Goal: Feedback & Contribution: Contribute content

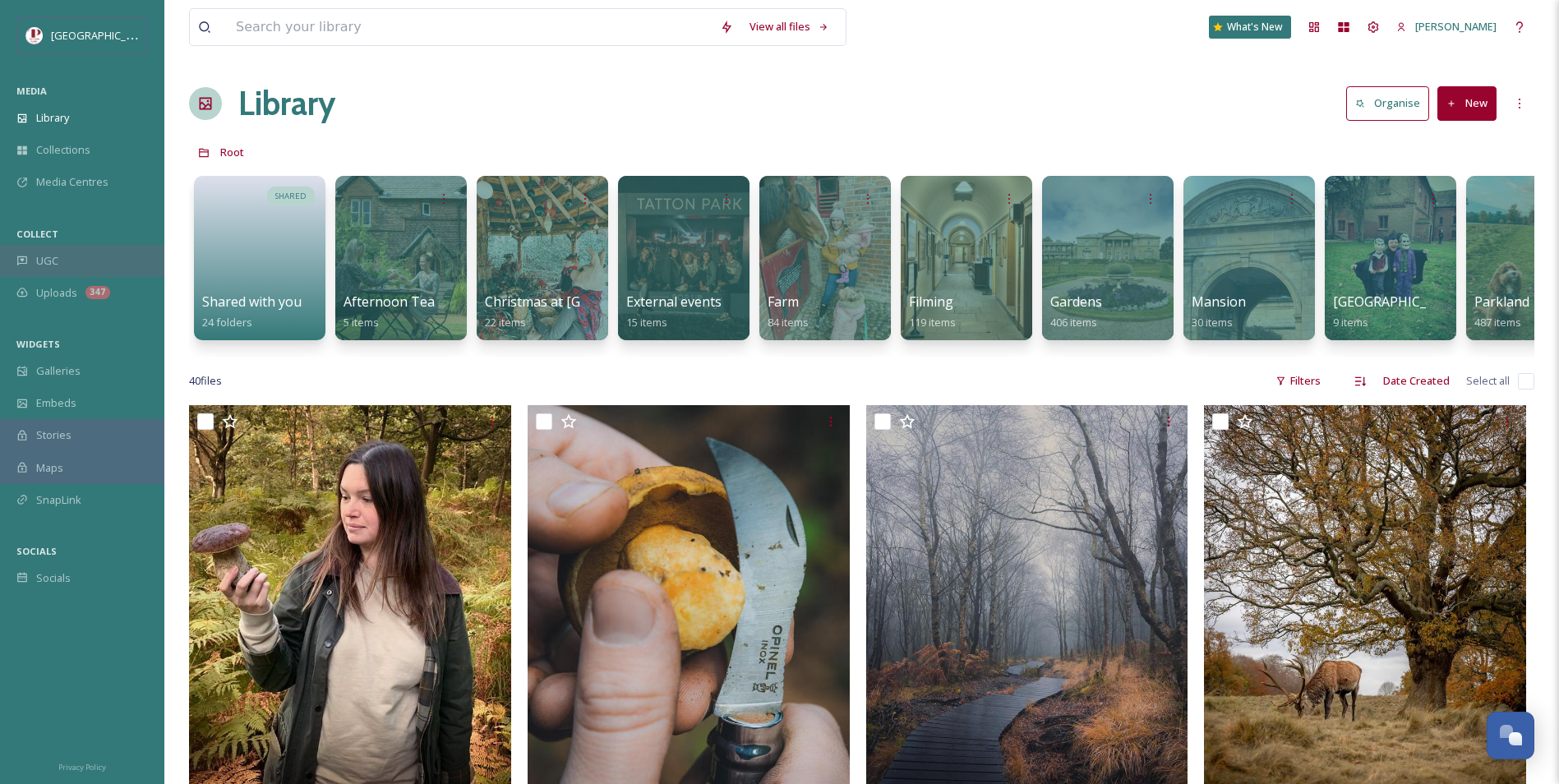
click at [103, 261] on div "UGC" at bounding box center [82, 260] width 164 height 32
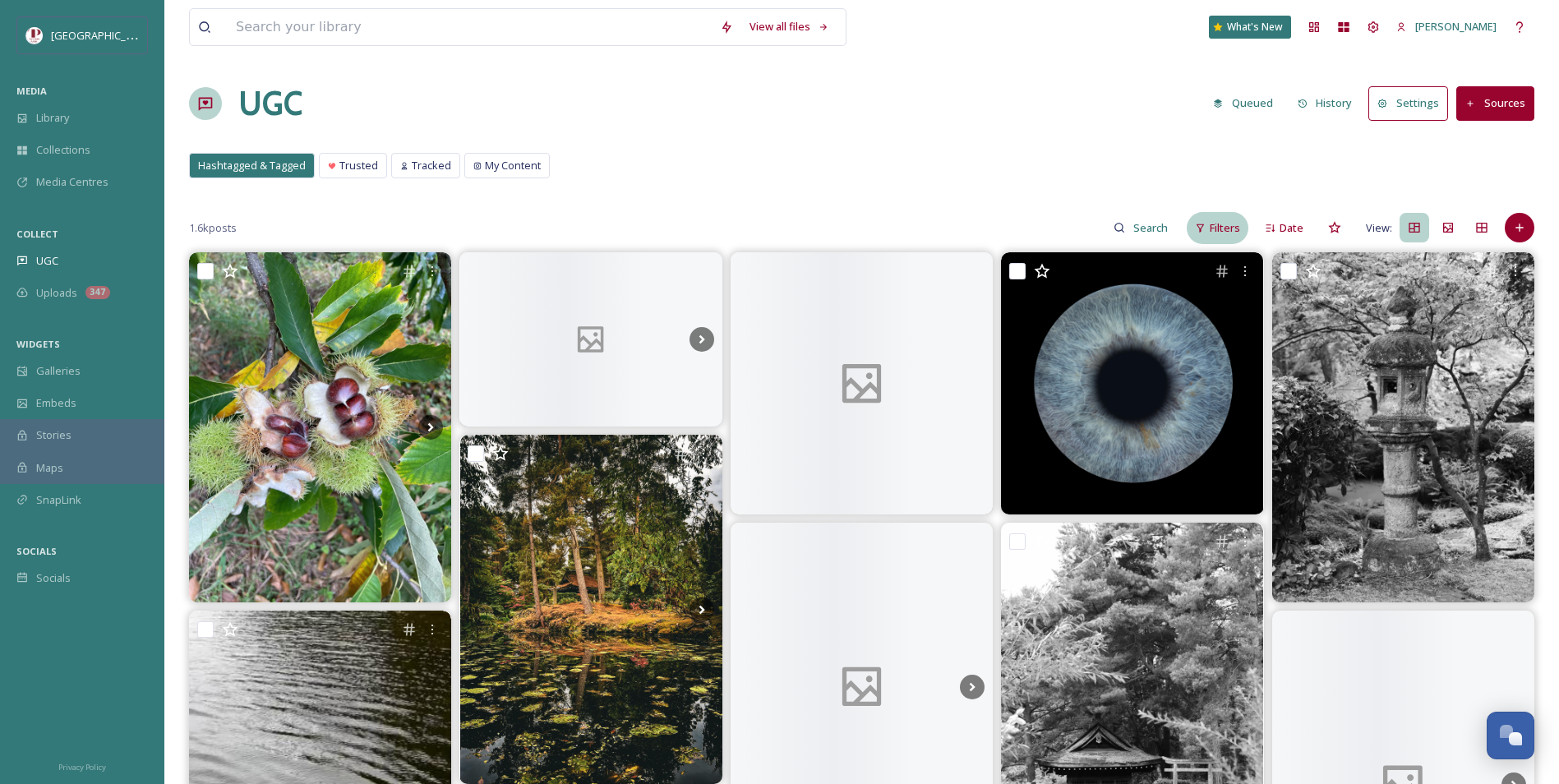
click at [1220, 232] on span "Filters" at bounding box center [1224, 228] width 30 height 16
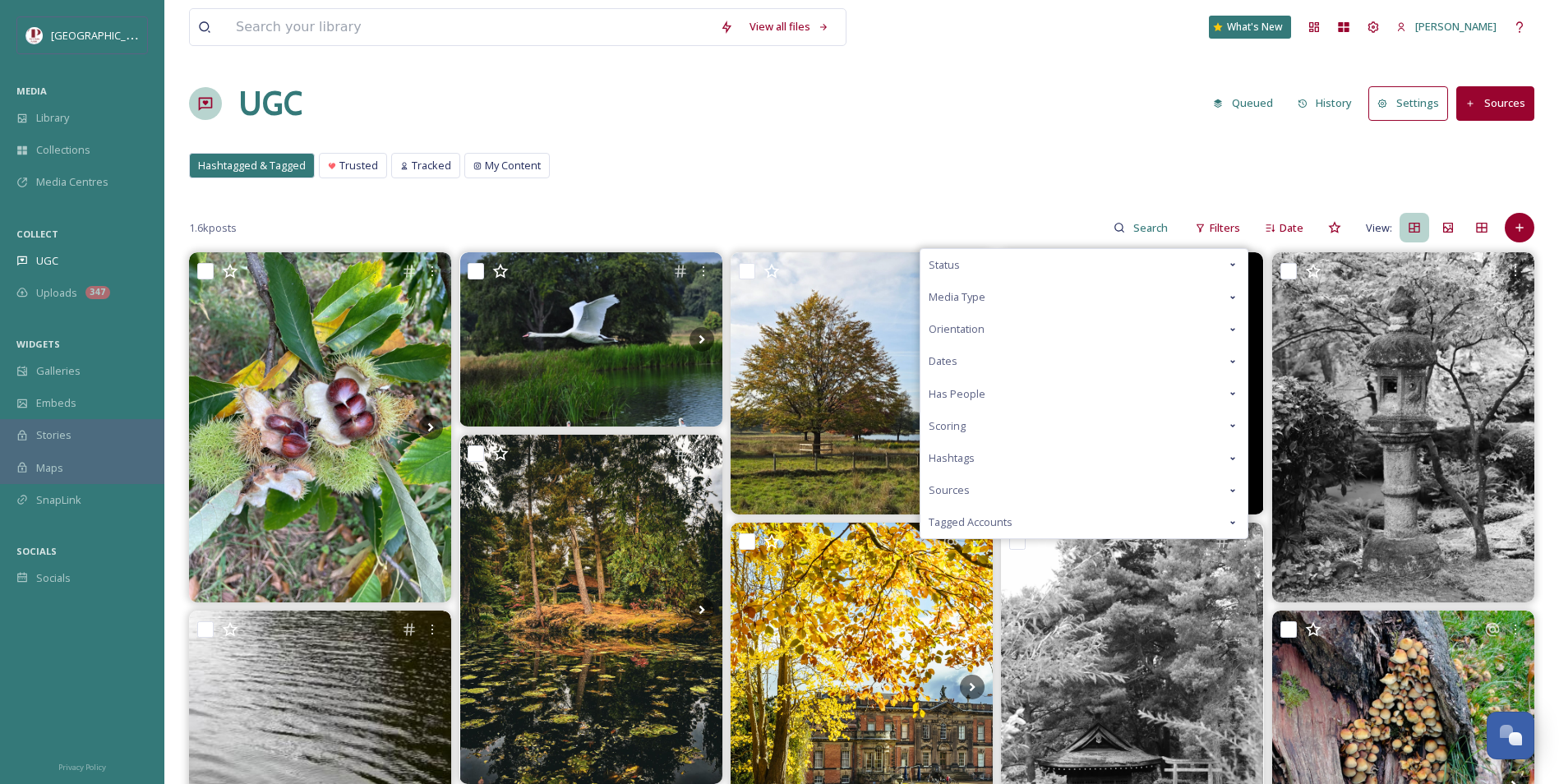
drag, startPoint x: 1035, startPoint y: 421, endPoint x: 989, endPoint y: 429, distance: 46.7
drag, startPoint x: 989, startPoint y: 429, endPoint x: 951, endPoint y: 429, distance: 38.0
click at [951, 429] on span "Scoring" at bounding box center [947, 426] width 37 height 16
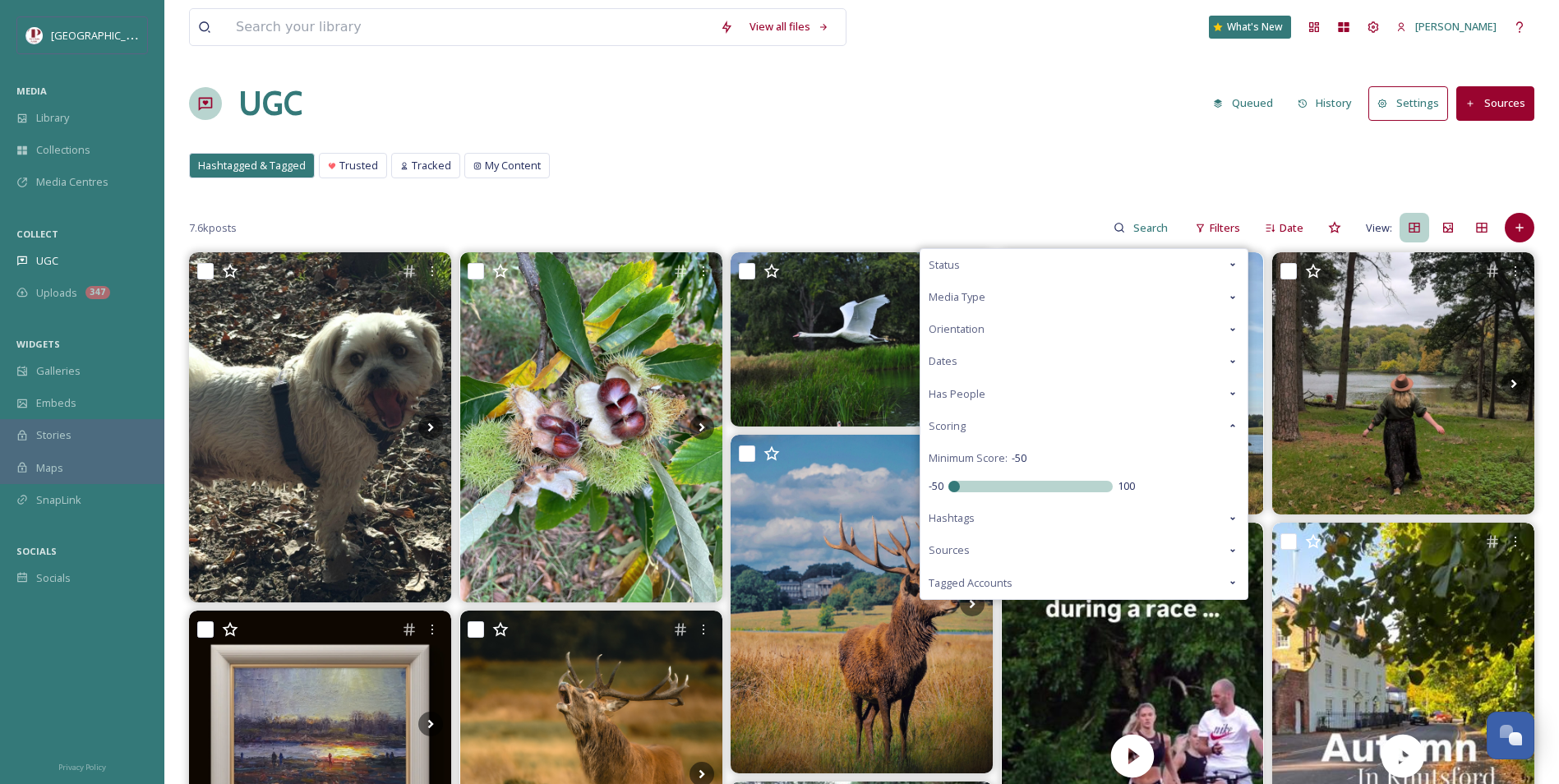
drag, startPoint x: 736, startPoint y: 450, endPoint x: 723, endPoint y: 159, distance: 291.3
type input "-50"
click at [948, 480] on input "range" at bounding box center [1030, 486] width 164 height 11
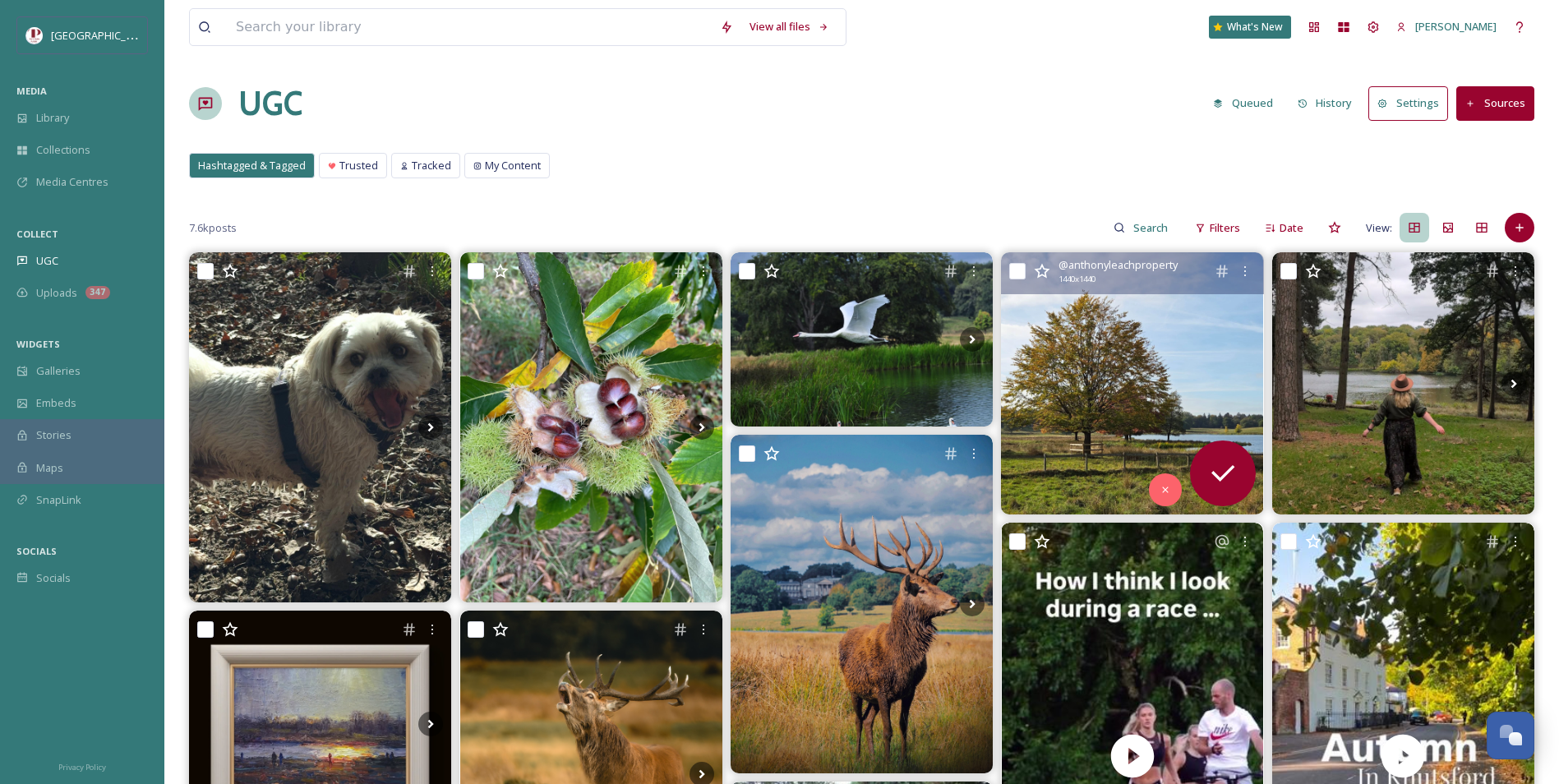
drag, startPoint x: 1136, startPoint y: 389, endPoint x: 1050, endPoint y: 324, distance: 107.8
click at [1050, 324] on img at bounding box center [1132, 383] width 262 height 262
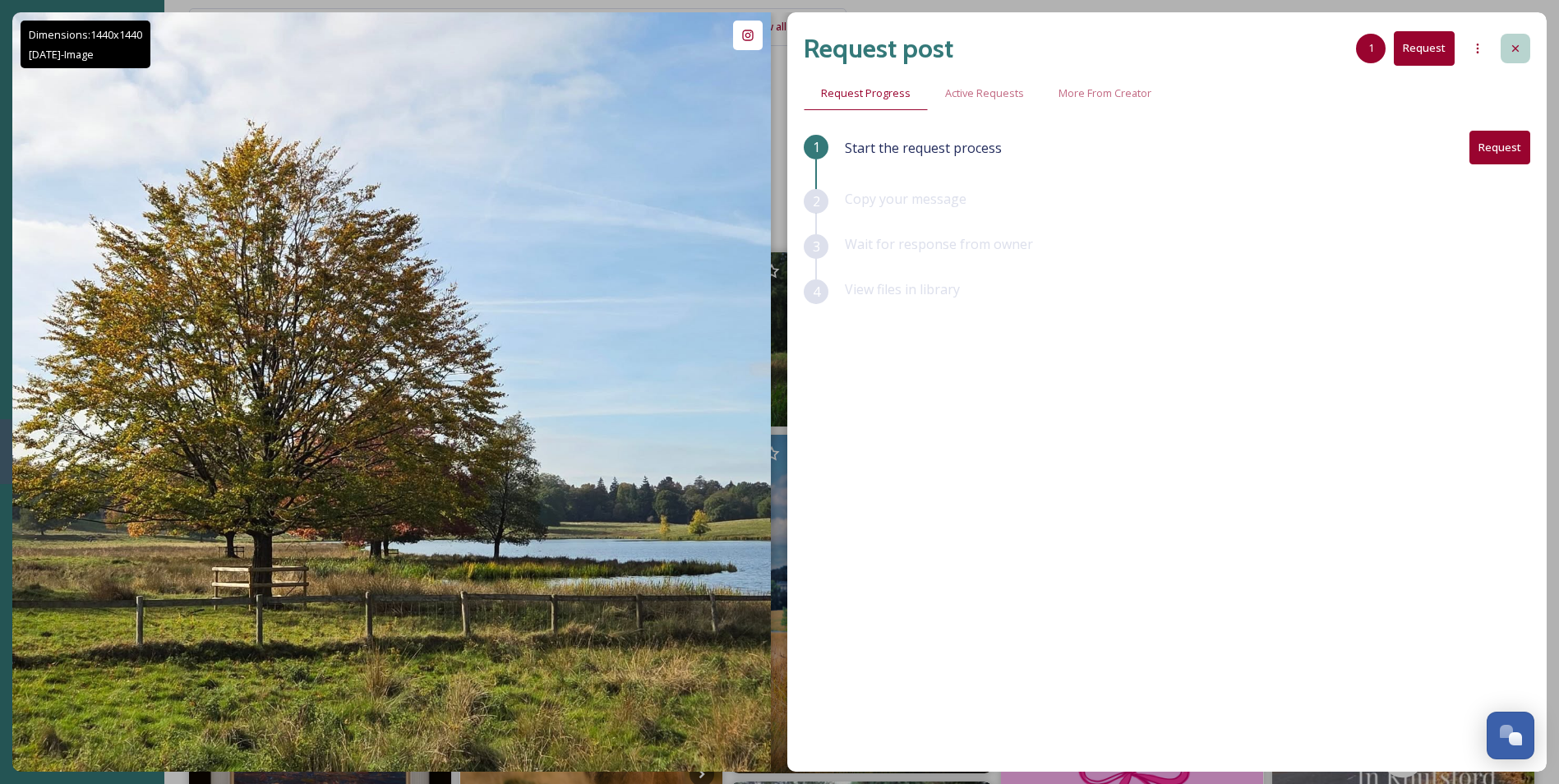
click at [1512, 43] on icon at bounding box center [1515, 48] width 13 height 13
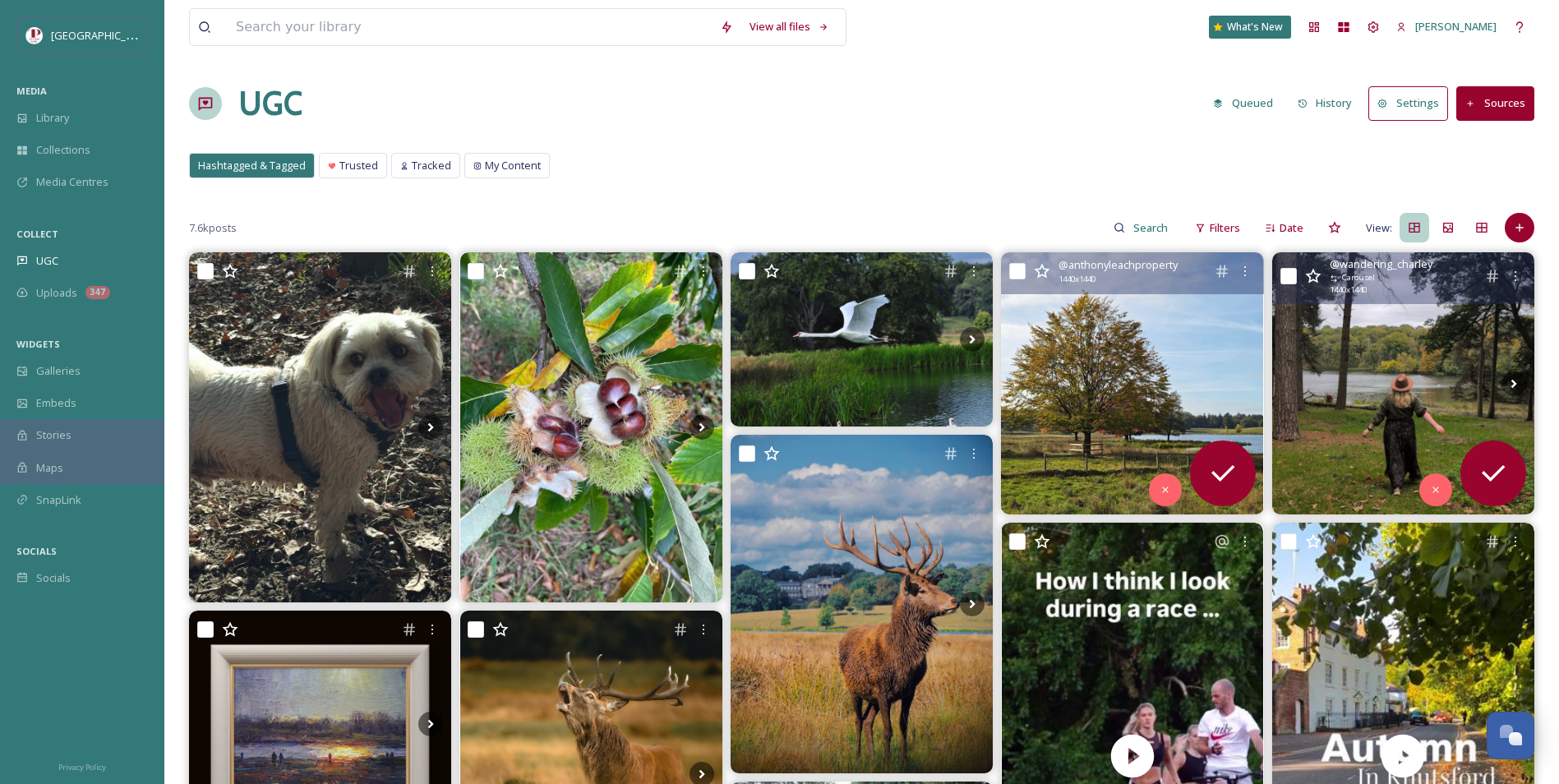
drag, startPoint x: 1363, startPoint y: 351, endPoint x: 1333, endPoint y: 320, distance: 43.1
click at [1333, 320] on img at bounding box center [1403, 383] width 262 height 262
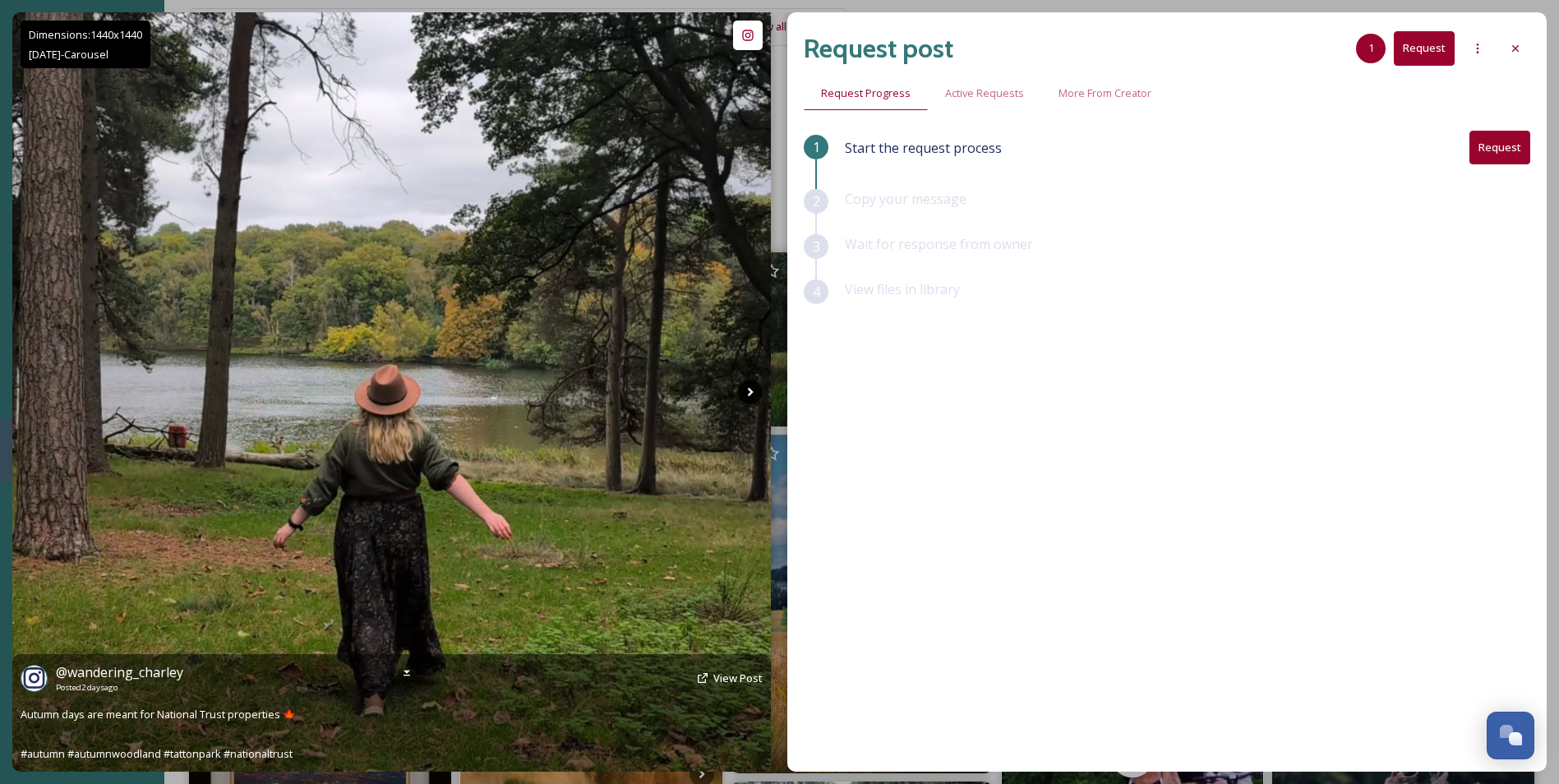
click at [757, 396] on icon at bounding box center [750, 392] width 24 height 24
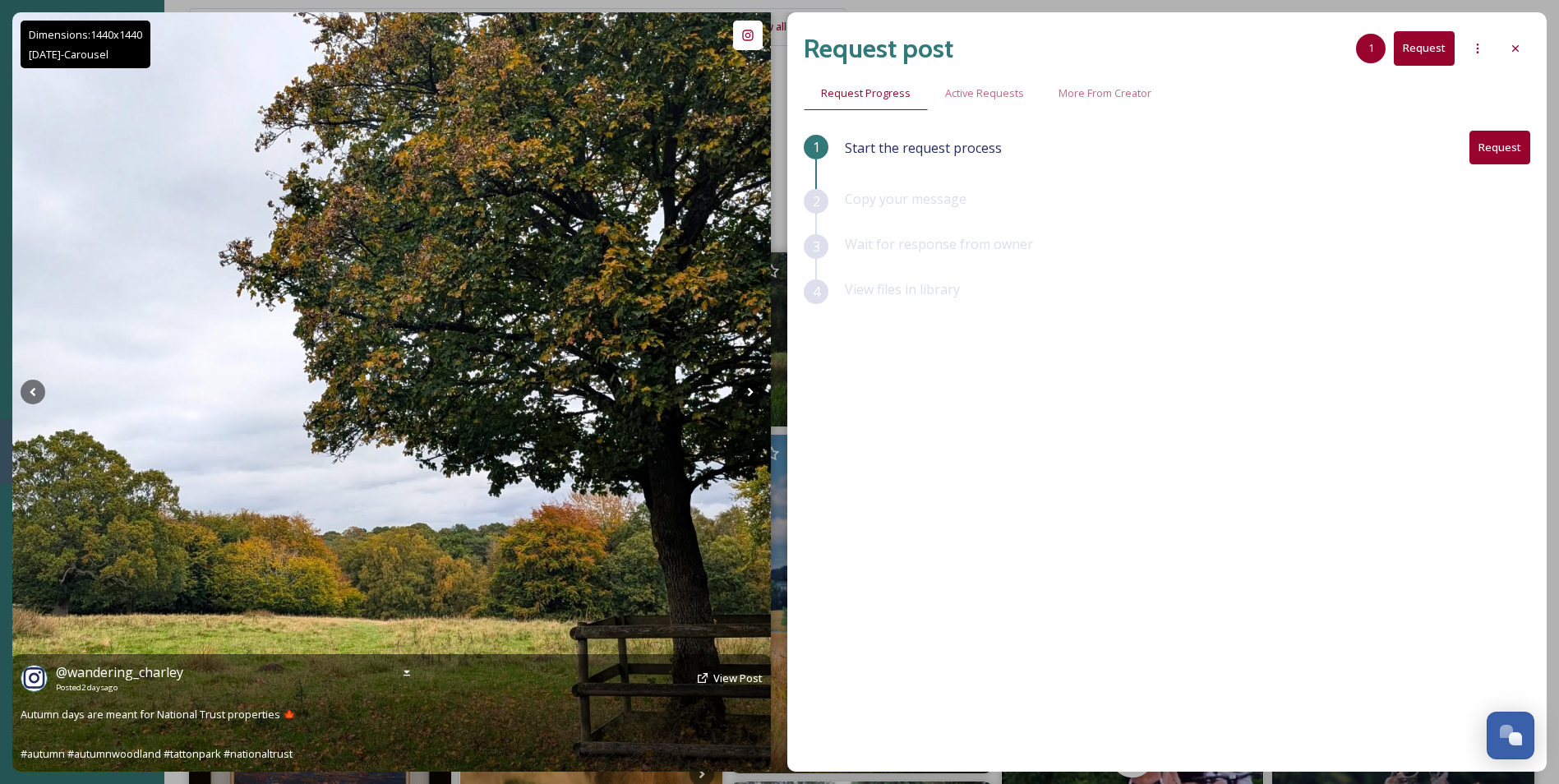
click at [757, 396] on icon at bounding box center [750, 392] width 24 height 24
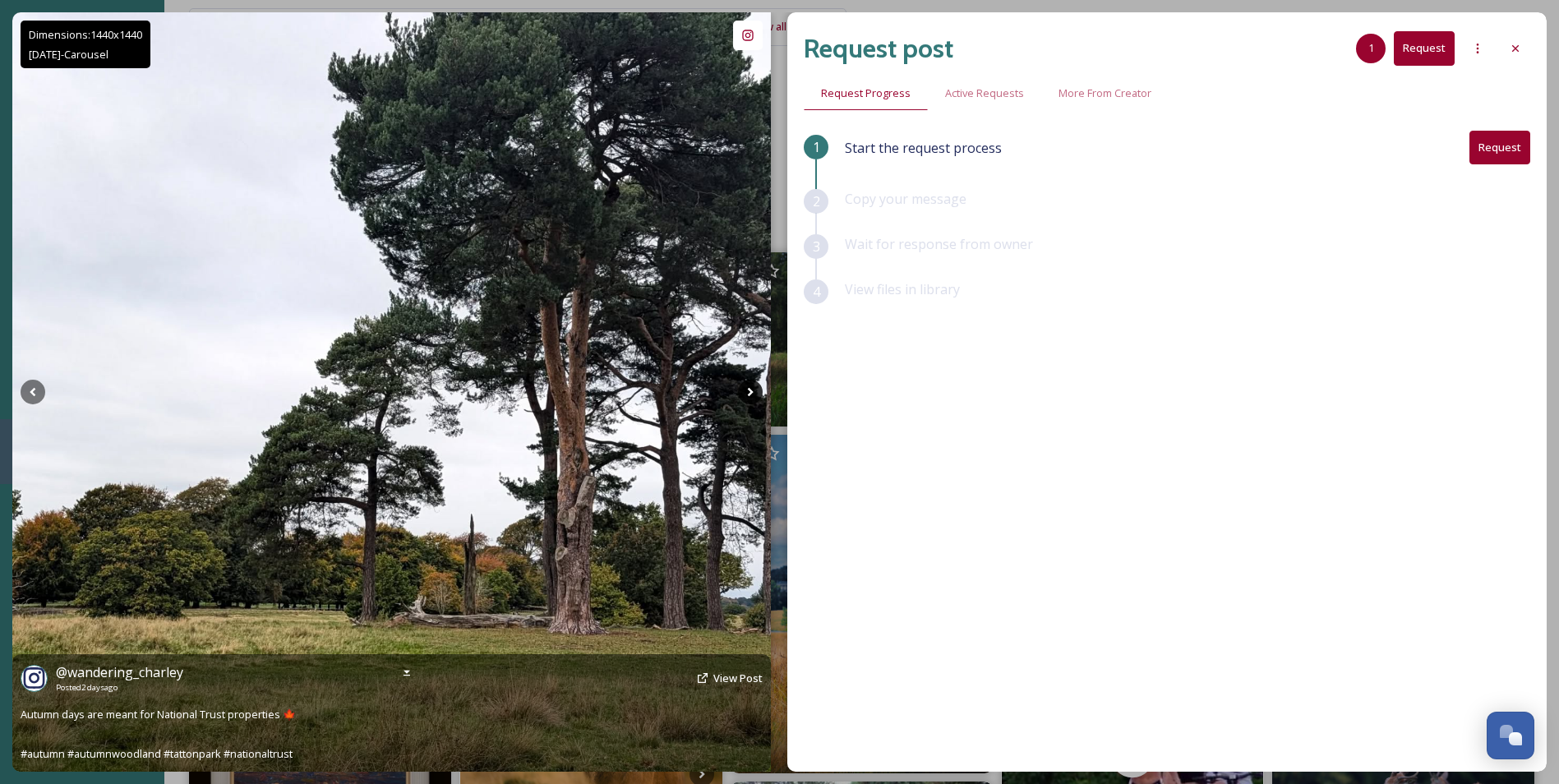
click at [757, 396] on icon at bounding box center [750, 392] width 24 height 24
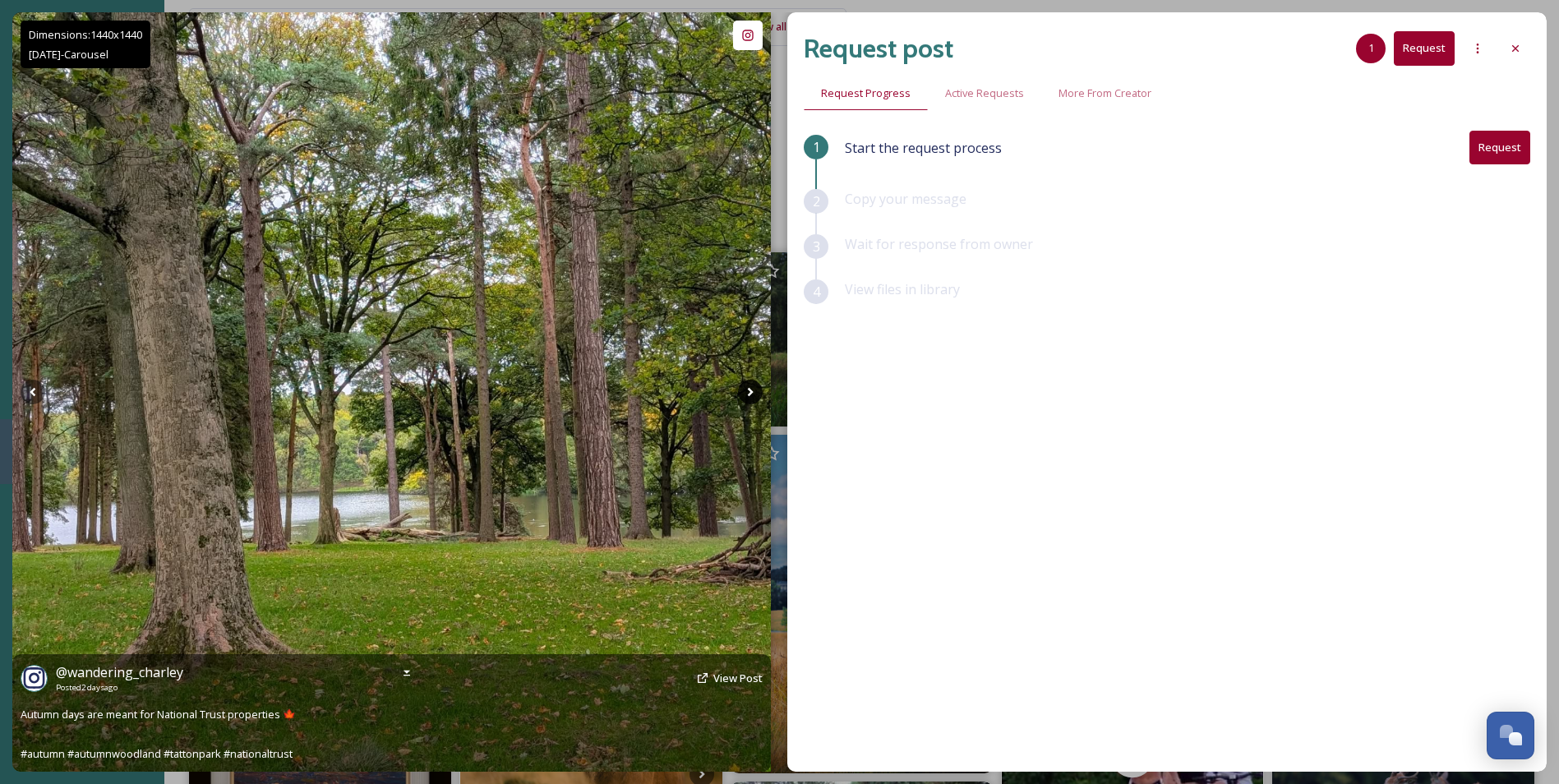
click at [757, 396] on icon at bounding box center [750, 392] width 24 height 24
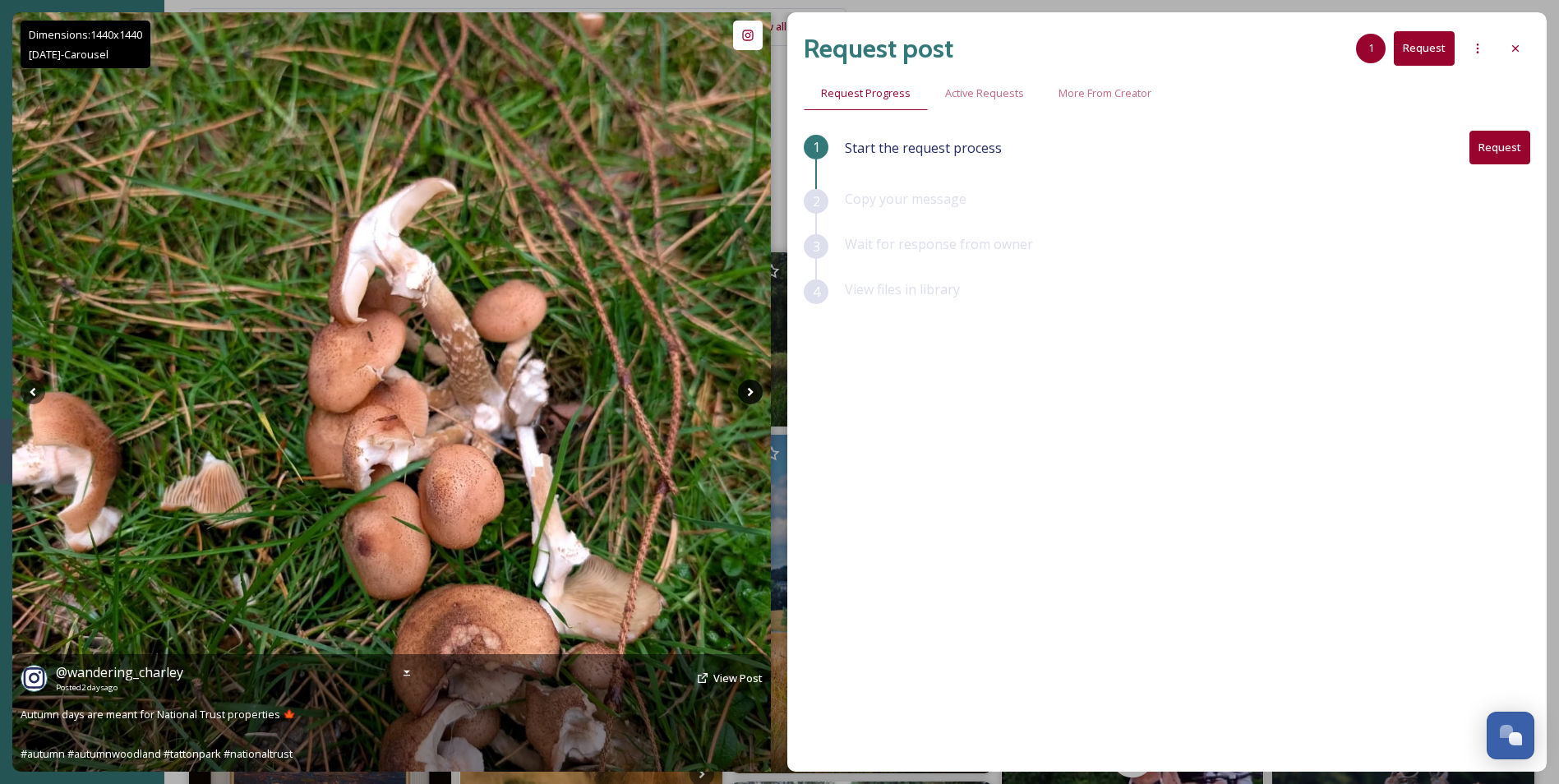
click at [757, 396] on icon at bounding box center [750, 392] width 24 height 24
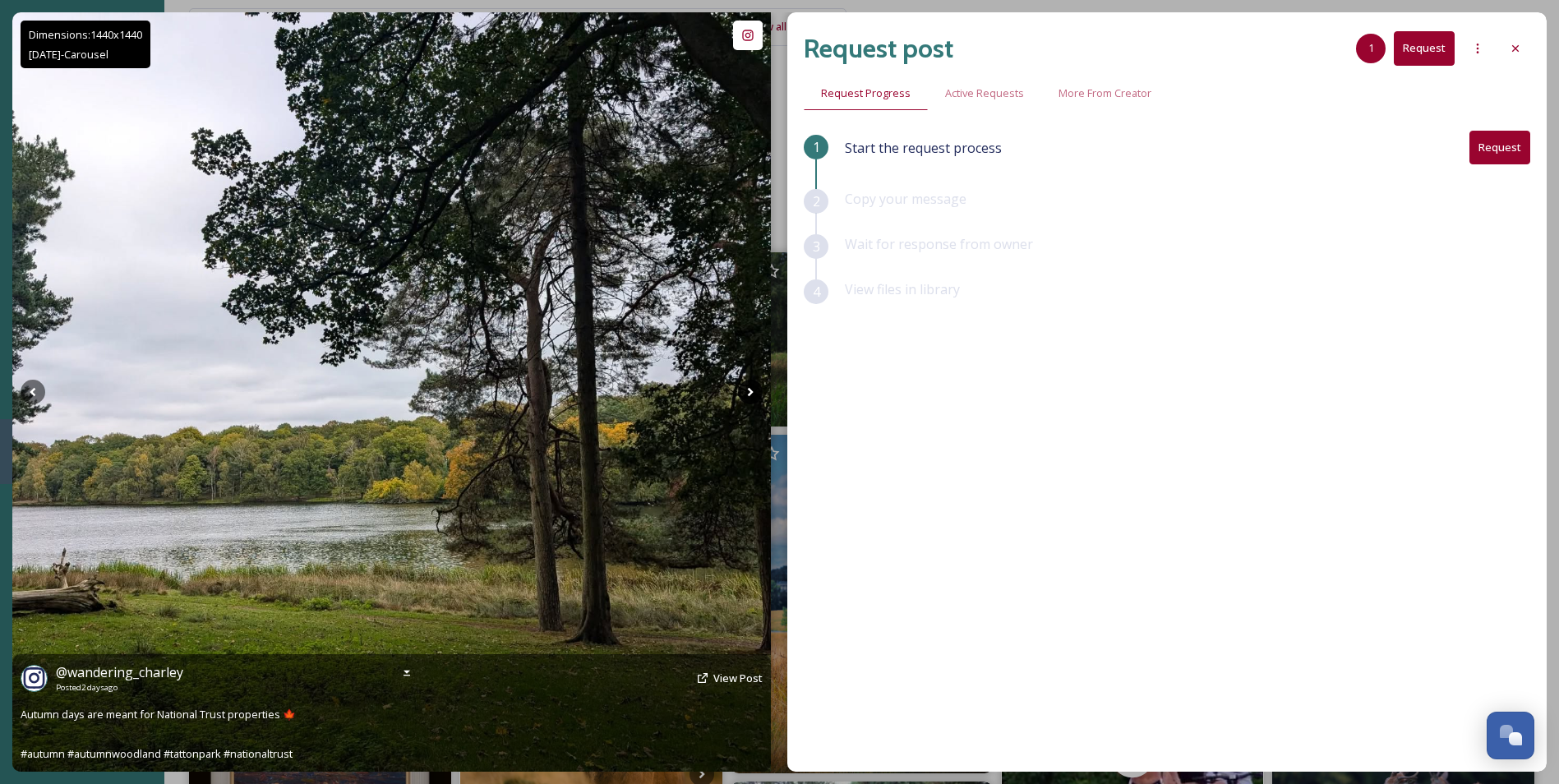
click at [757, 396] on icon at bounding box center [750, 392] width 24 height 24
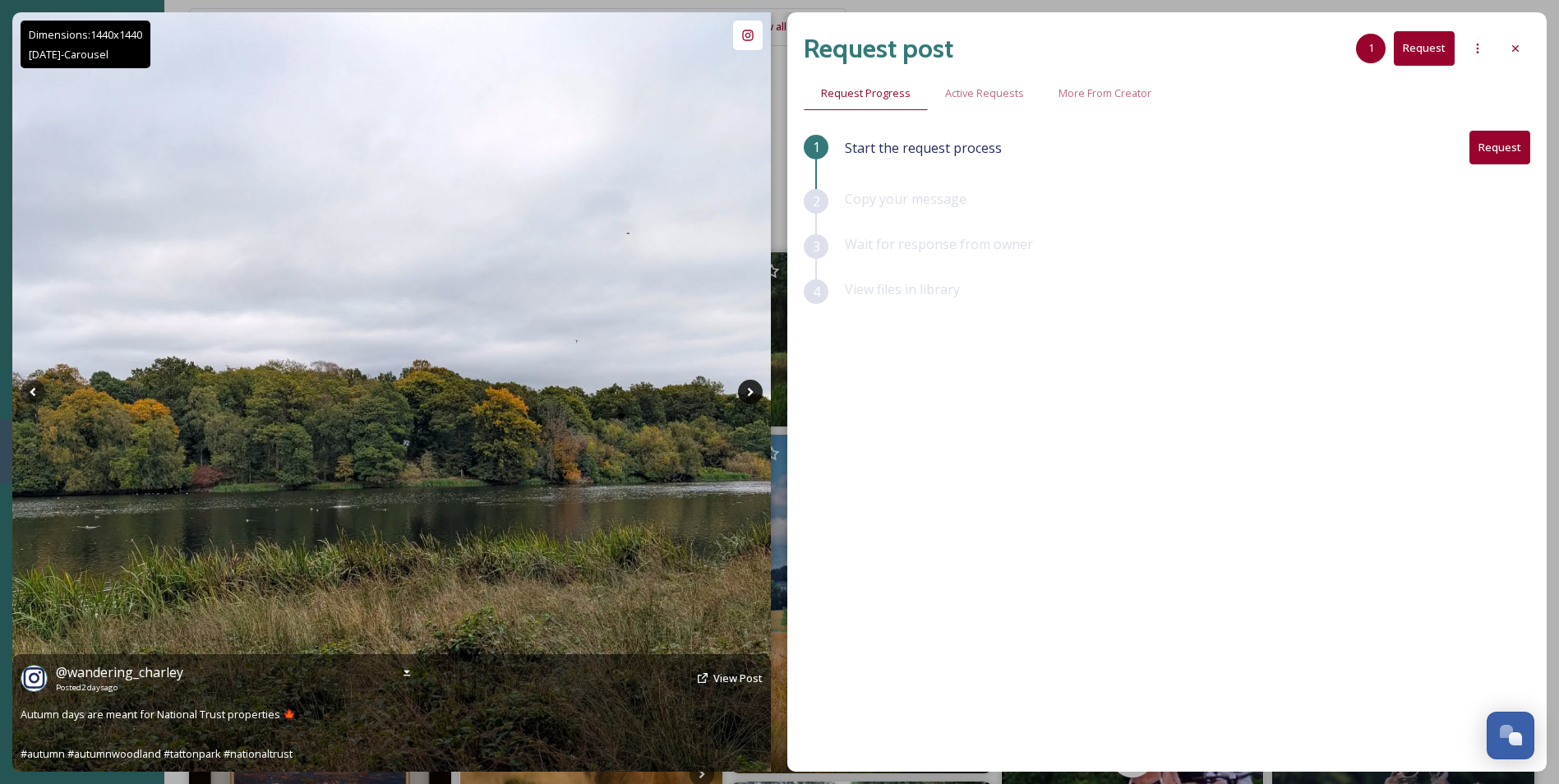
click at [757, 396] on icon at bounding box center [750, 392] width 24 height 24
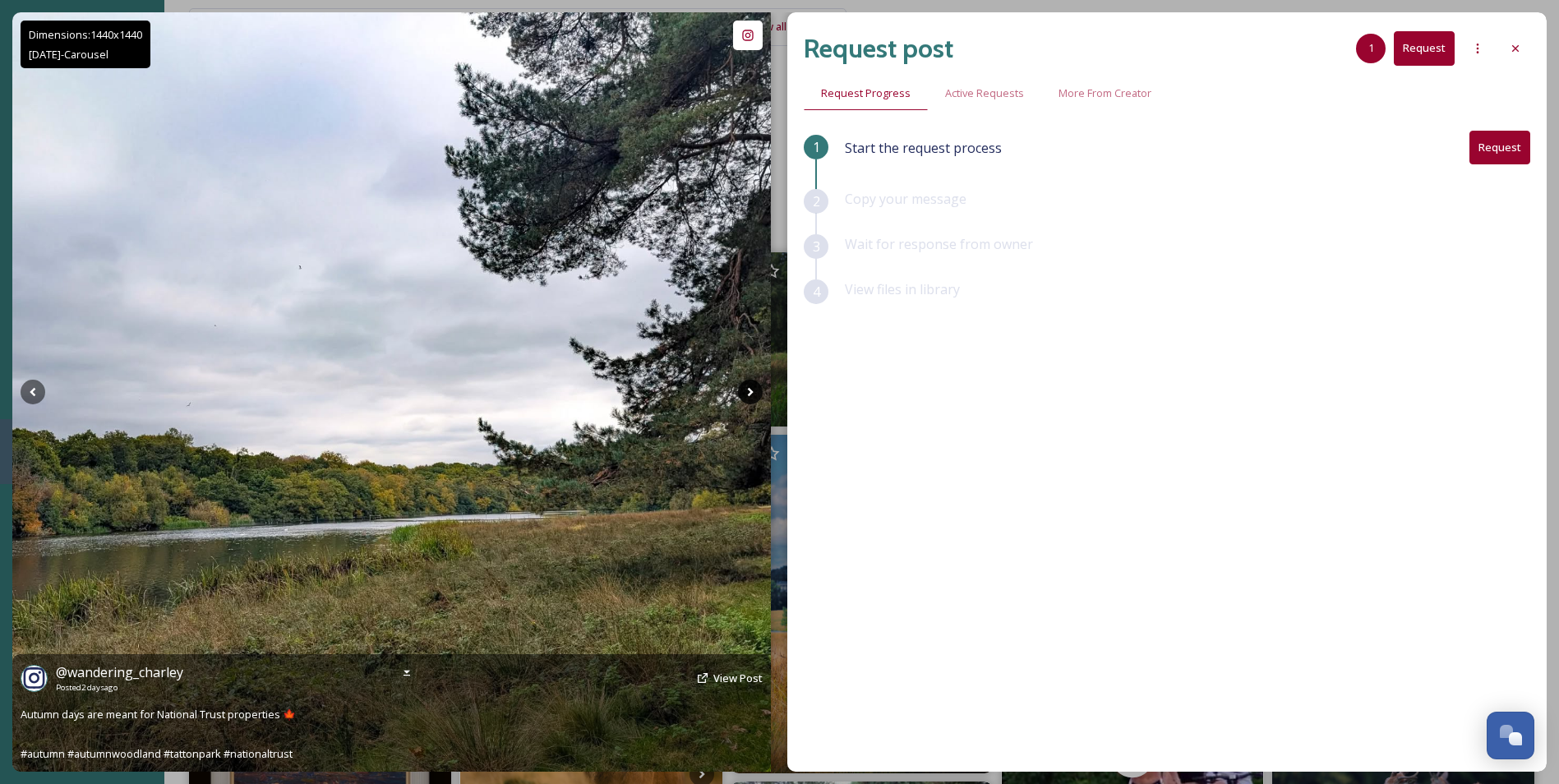
click at [757, 396] on icon at bounding box center [750, 392] width 24 height 24
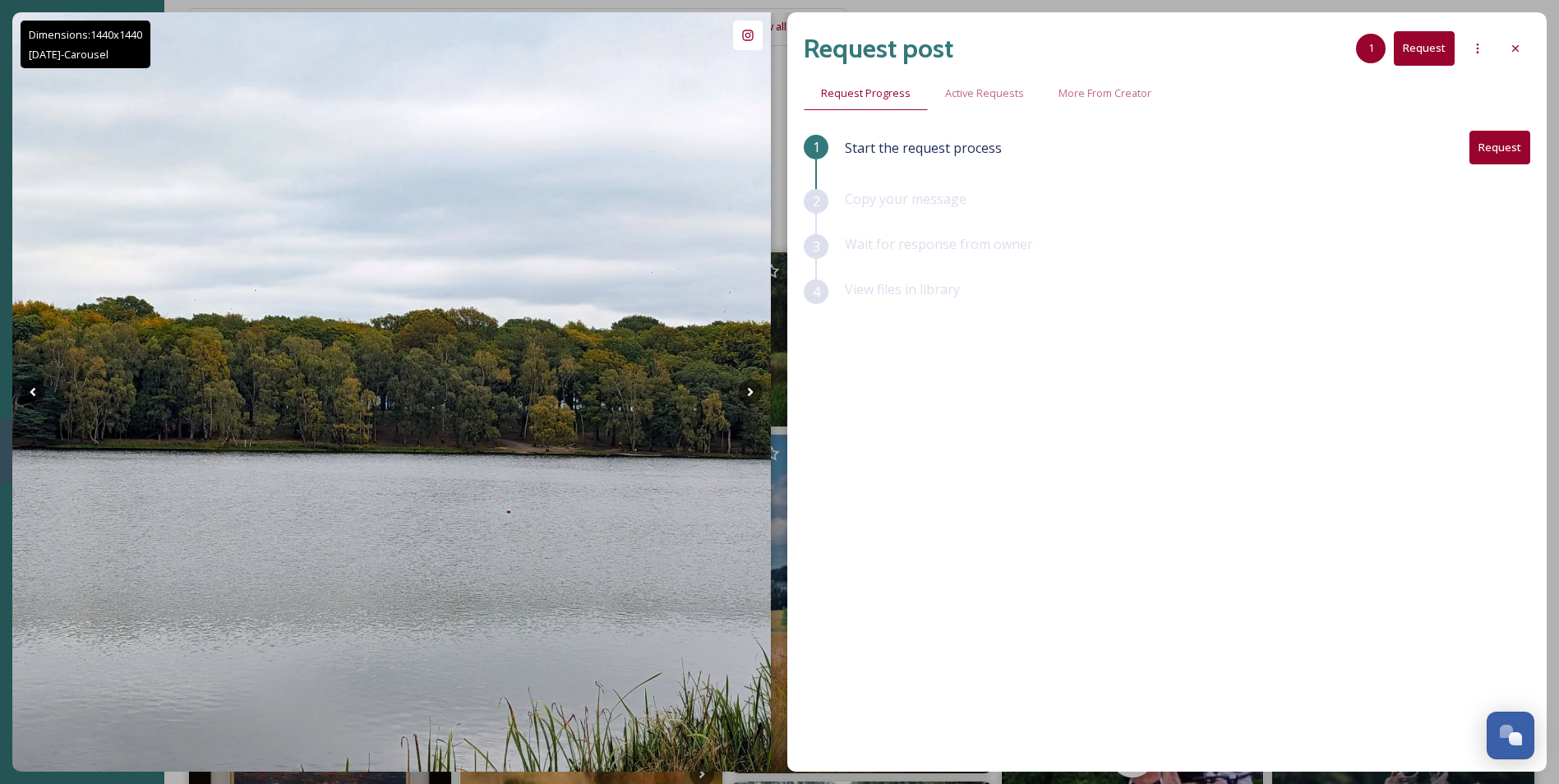
drag, startPoint x: 1516, startPoint y: 56, endPoint x: 1515, endPoint y: 46, distance: 10.0
click at [1515, 46] on icon at bounding box center [1515, 48] width 13 height 13
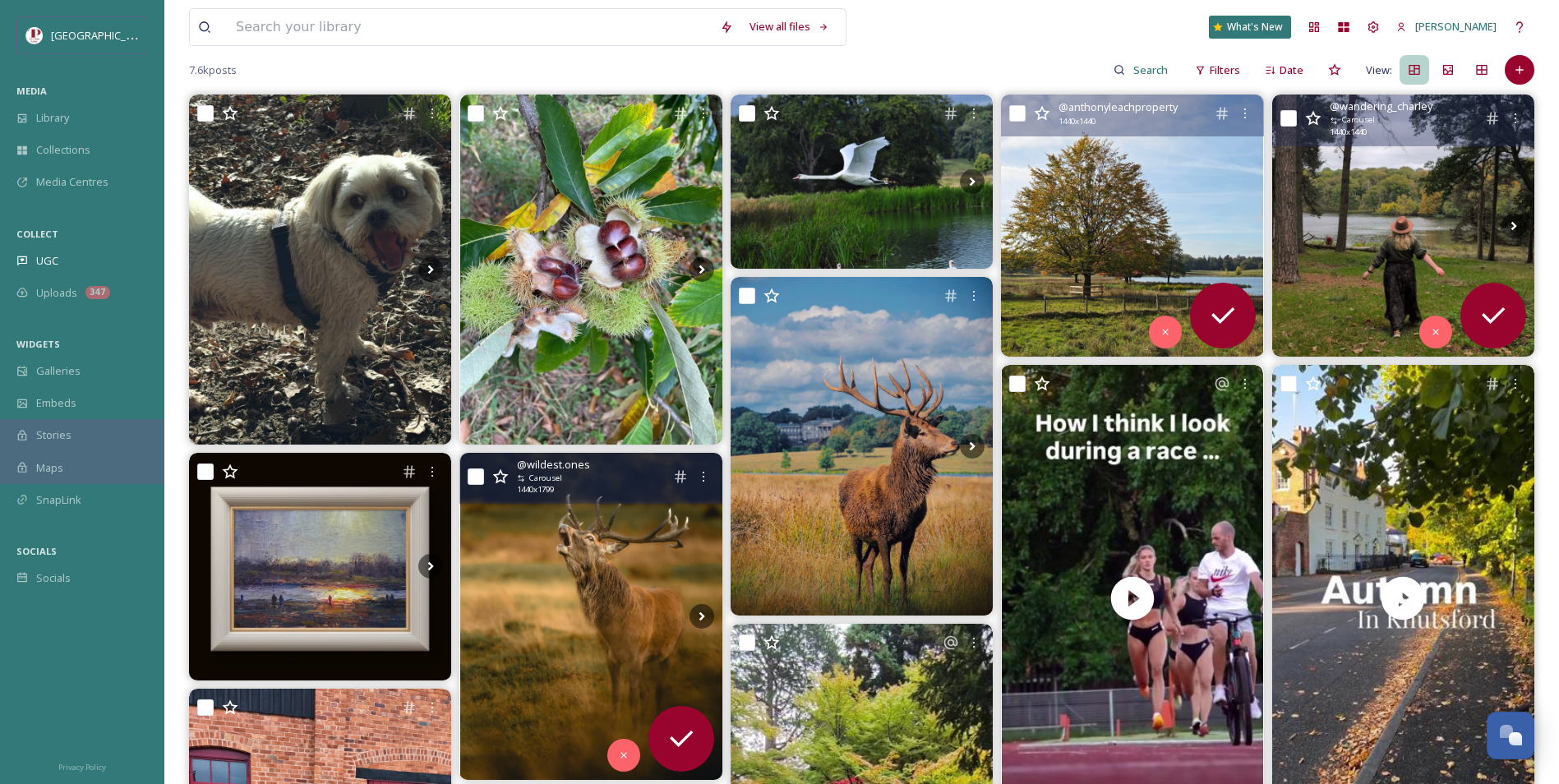
scroll to position [329, 0]
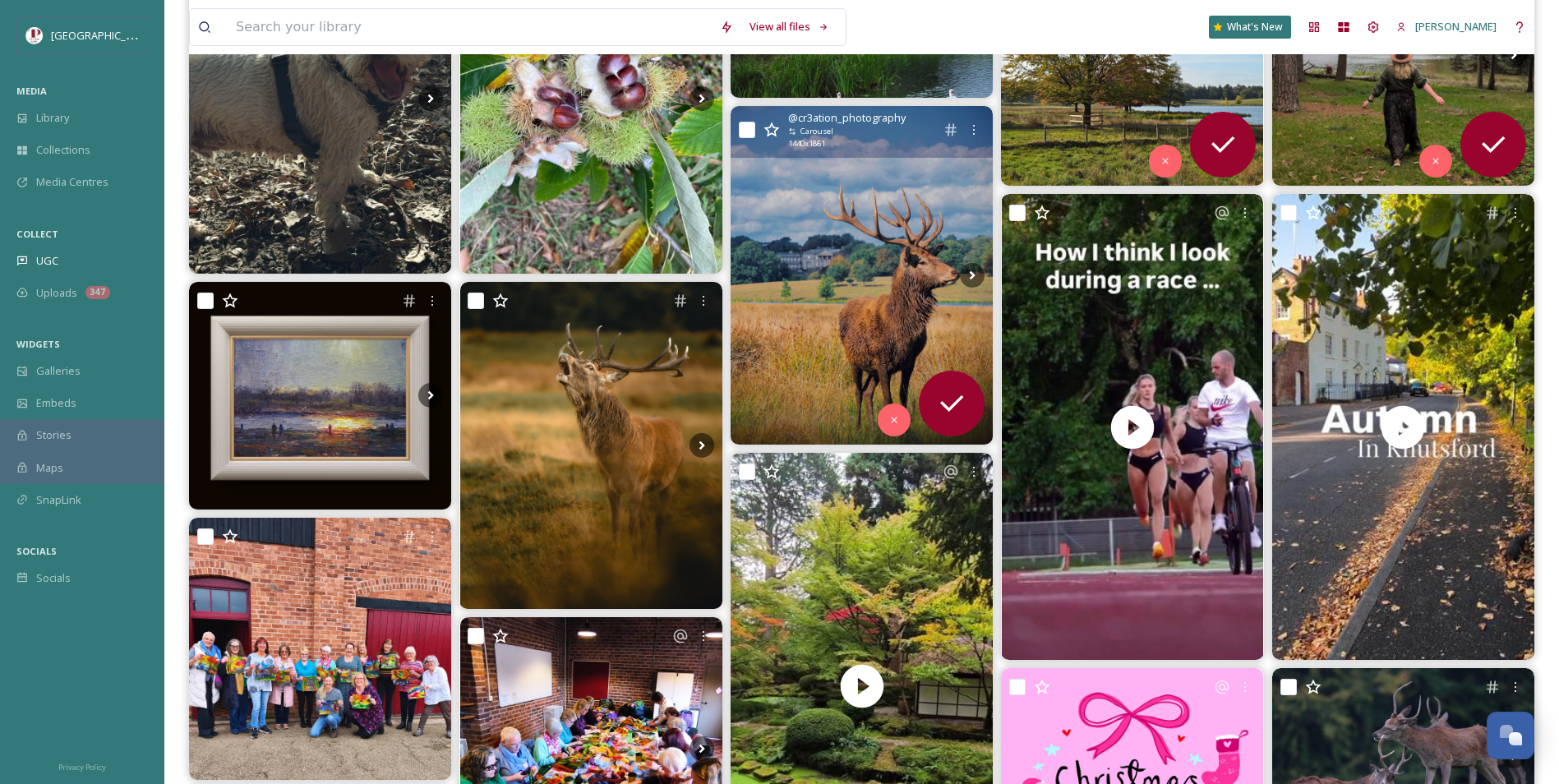
click at [881, 250] on img at bounding box center [861, 275] width 262 height 338
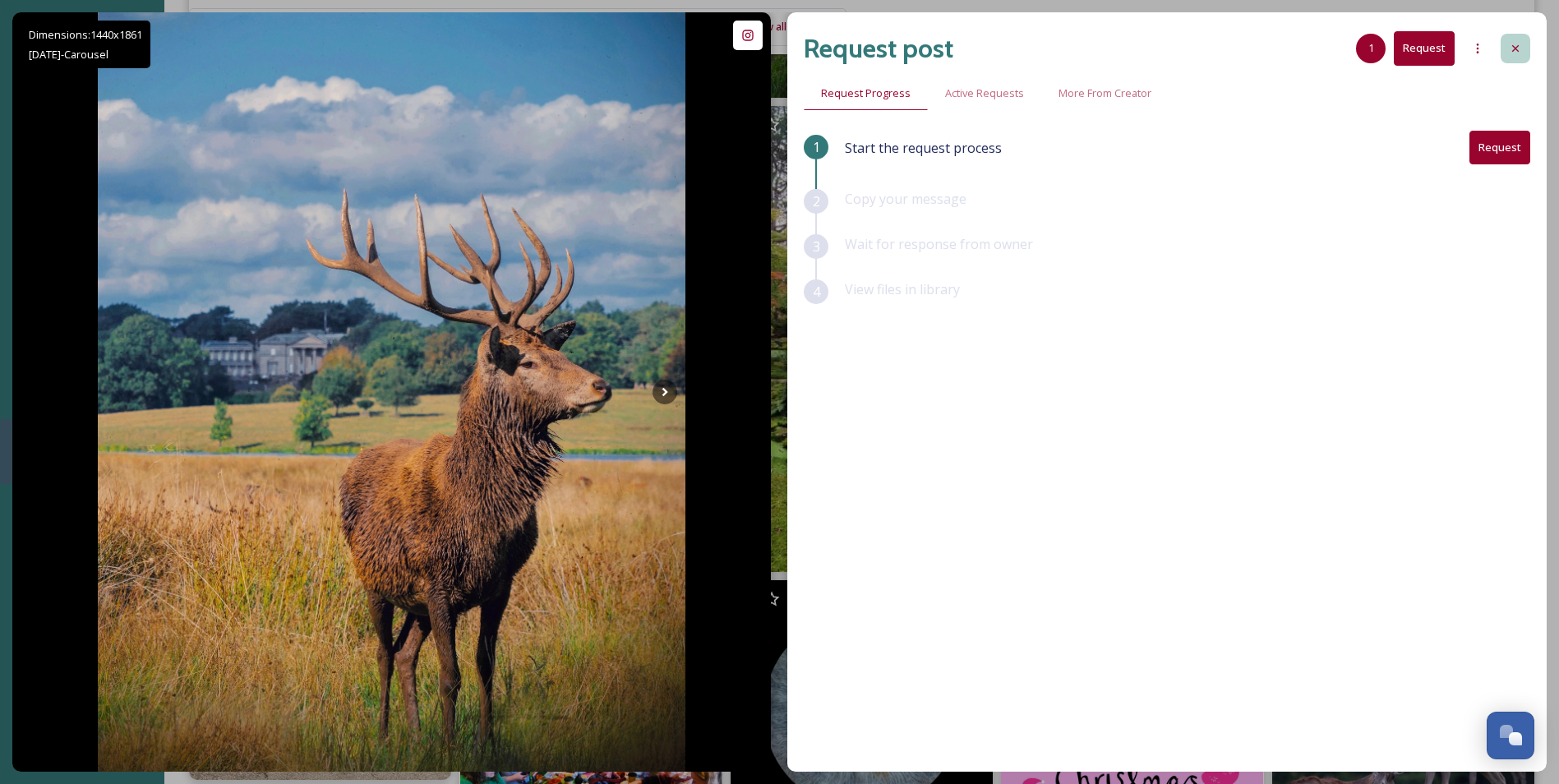
click at [1523, 44] on div at bounding box center [1516, 49] width 29 height 29
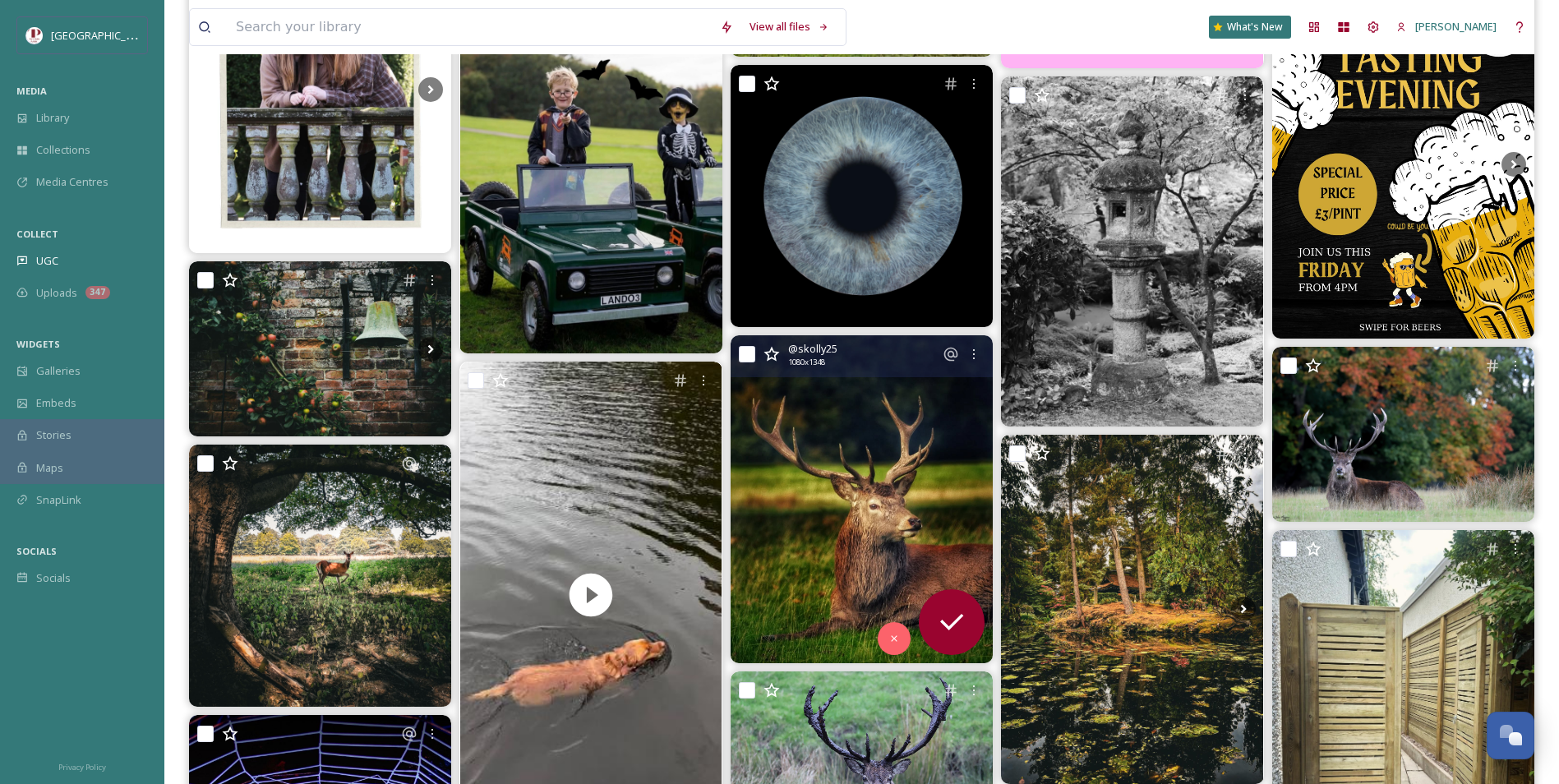
scroll to position [1479, 0]
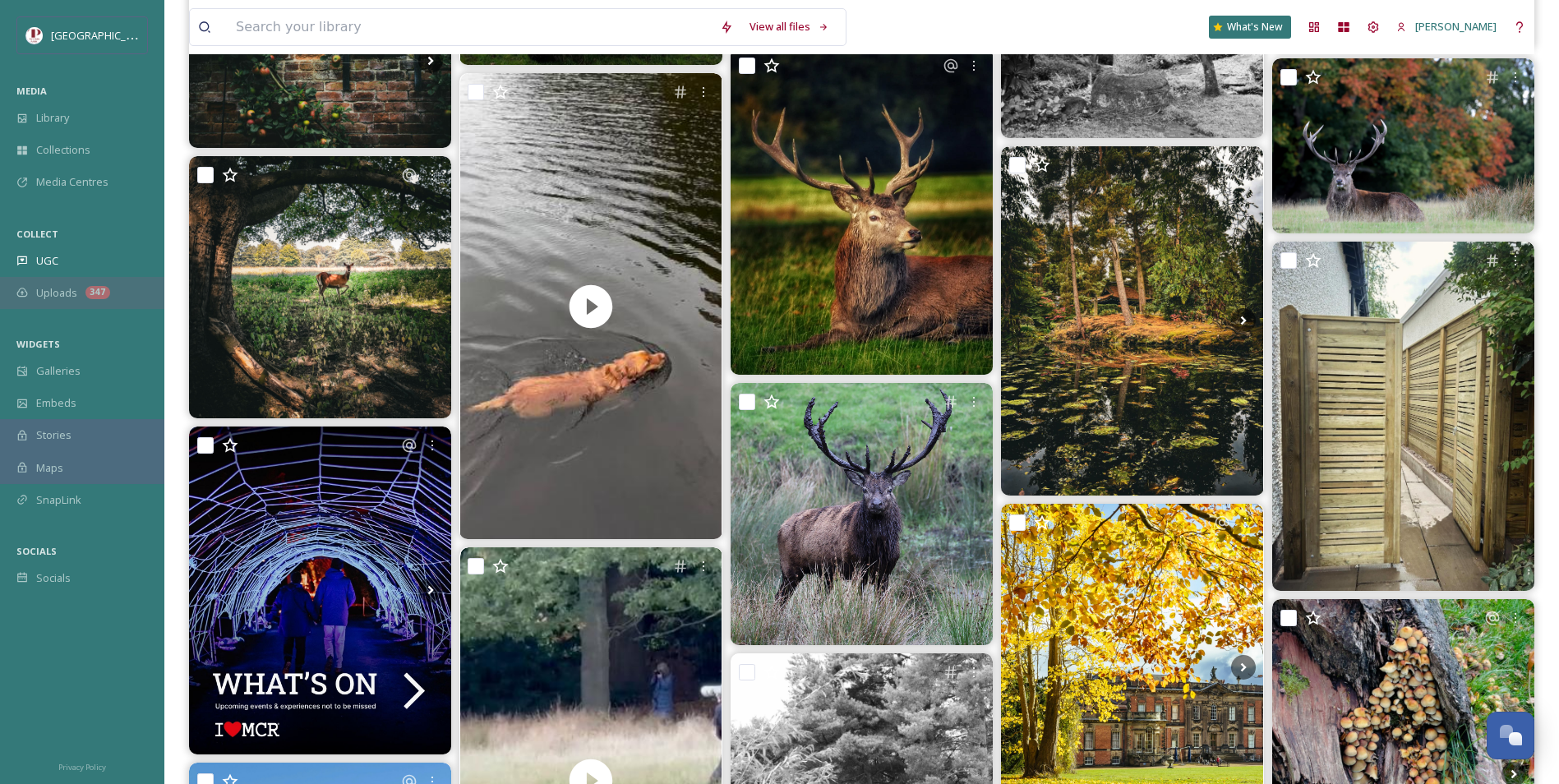
drag, startPoint x: 47, startPoint y: 298, endPoint x: 28, endPoint y: 295, distance: 19.2
click at [28, 295] on div "Uploads 347" at bounding box center [82, 292] width 164 height 32
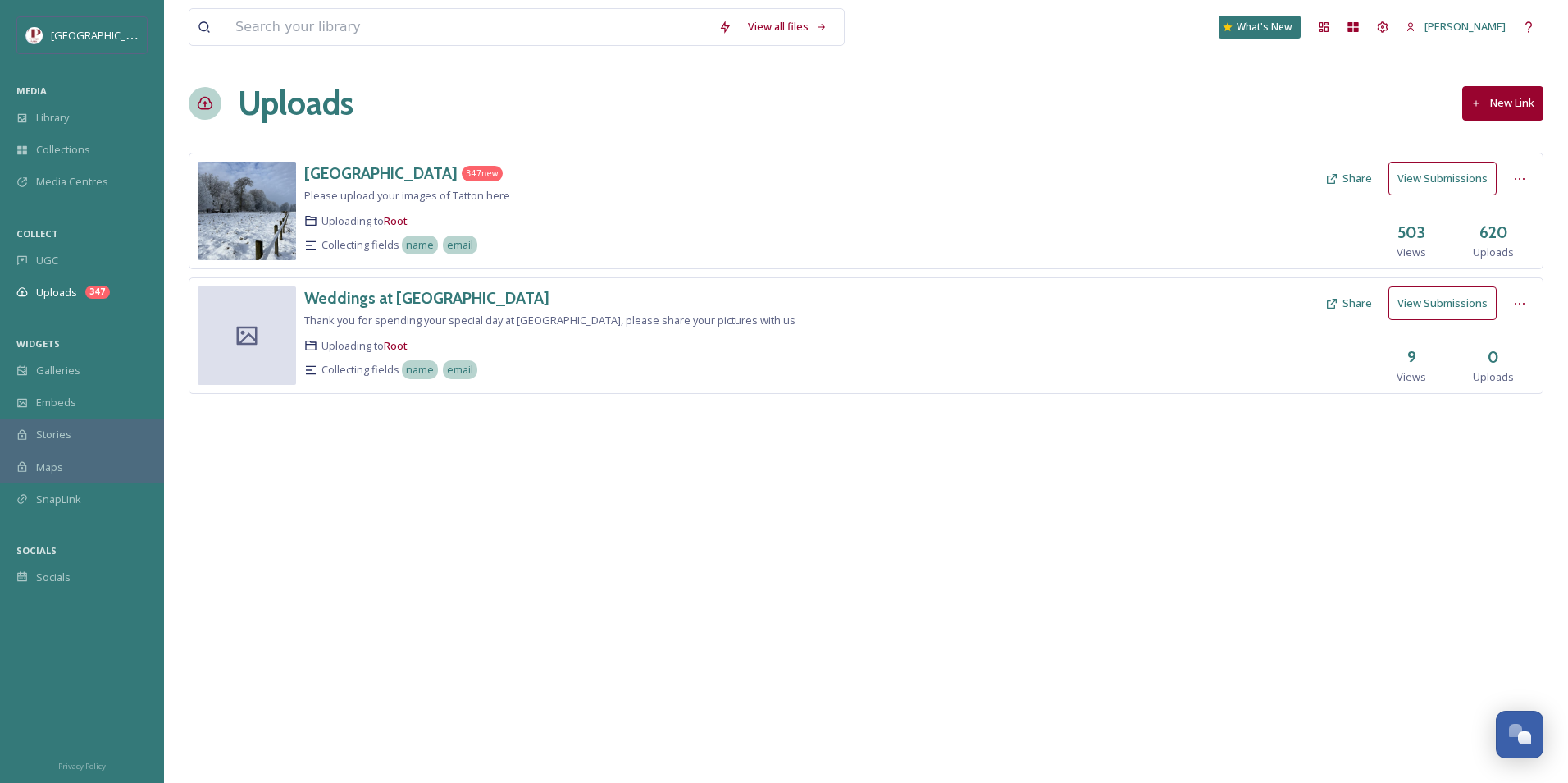
click at [1408, 172] on button "View Submissions" at bounding box center [1442, 178] width 108 height 34
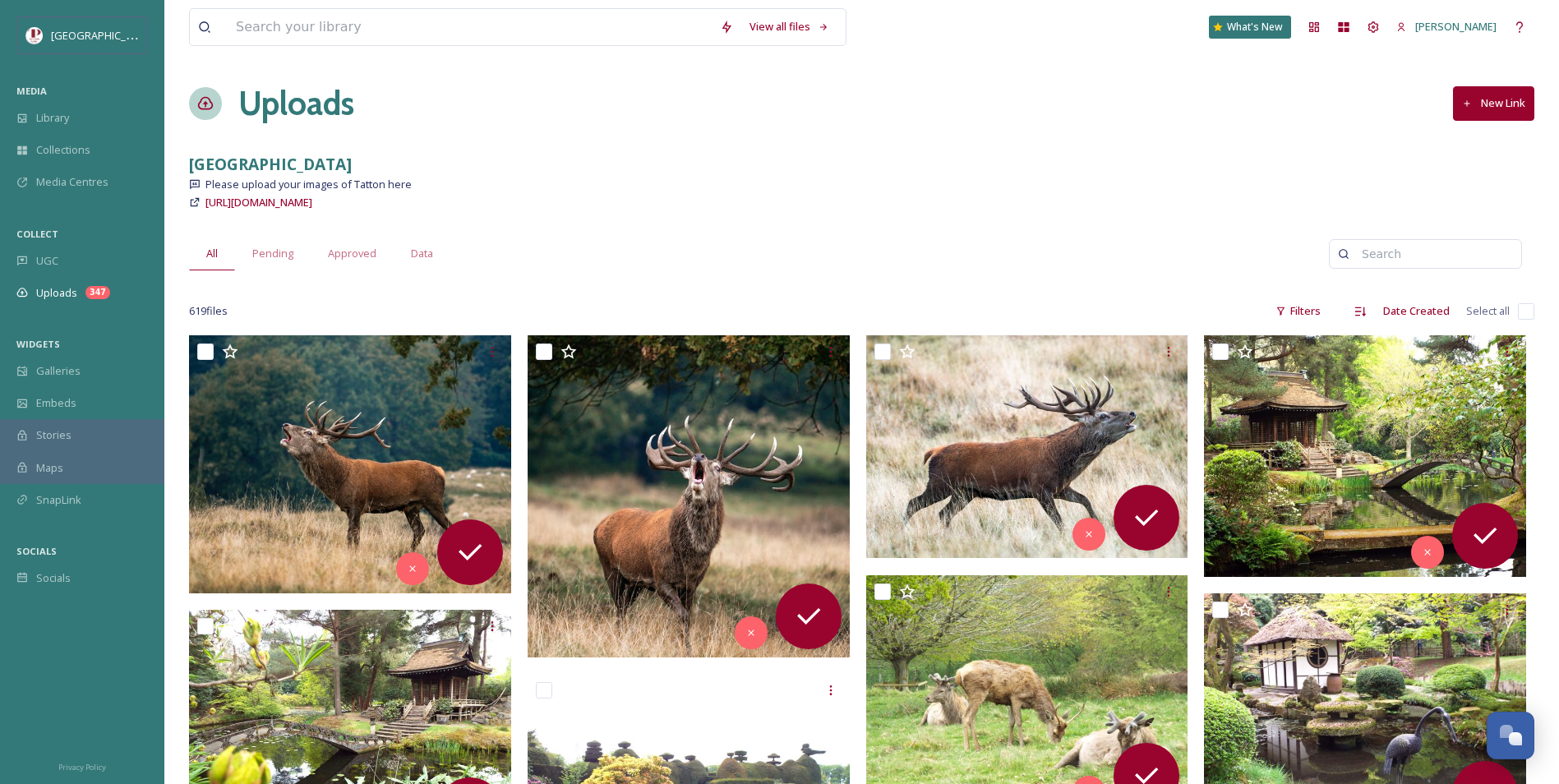
drag, startPoint x: 1334, startPoint y: 188, endPoint x: 1219, endPoint y: 222, distance: 119.9
click at [1333, 189] on div "Please upload your images of Tatton here" at bounding box center [861, 185] width 1346 height 16
